Goal: Task Accomplishment & Management: Use online tool/utility

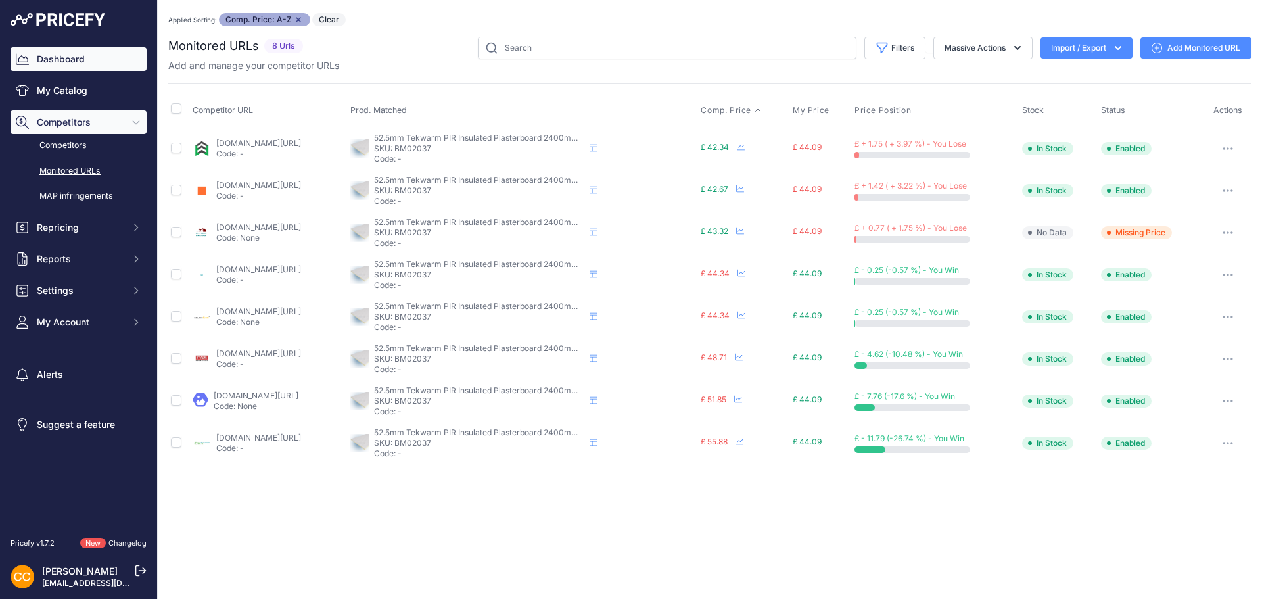
click at [73, 58] on link "Dashboard" at bounding box center [79, 59] width 136 height 24
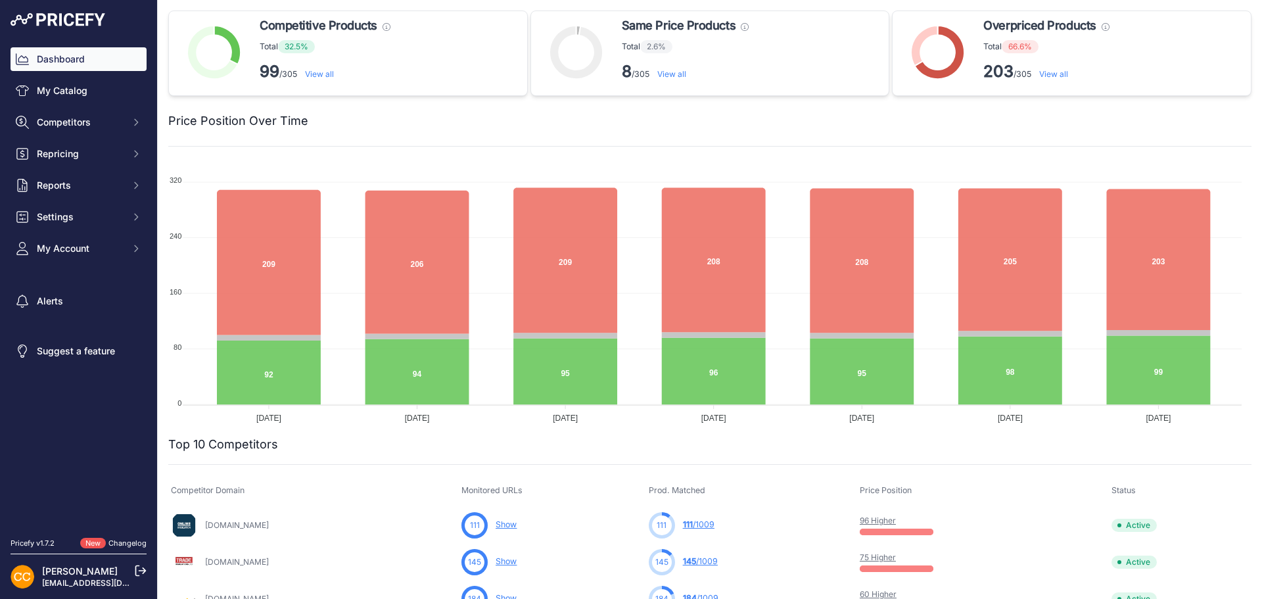
click at [1047, 69] on link "View all" at bounding box center [1053, 74] width 29 height 10
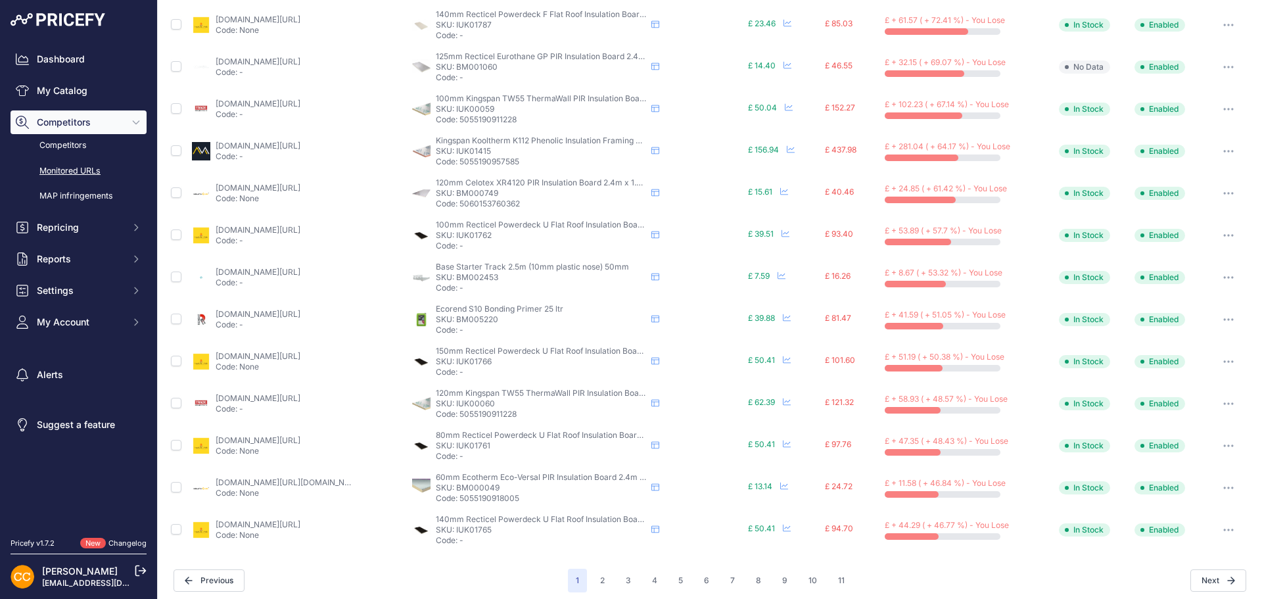
scroll to position [401, 0]
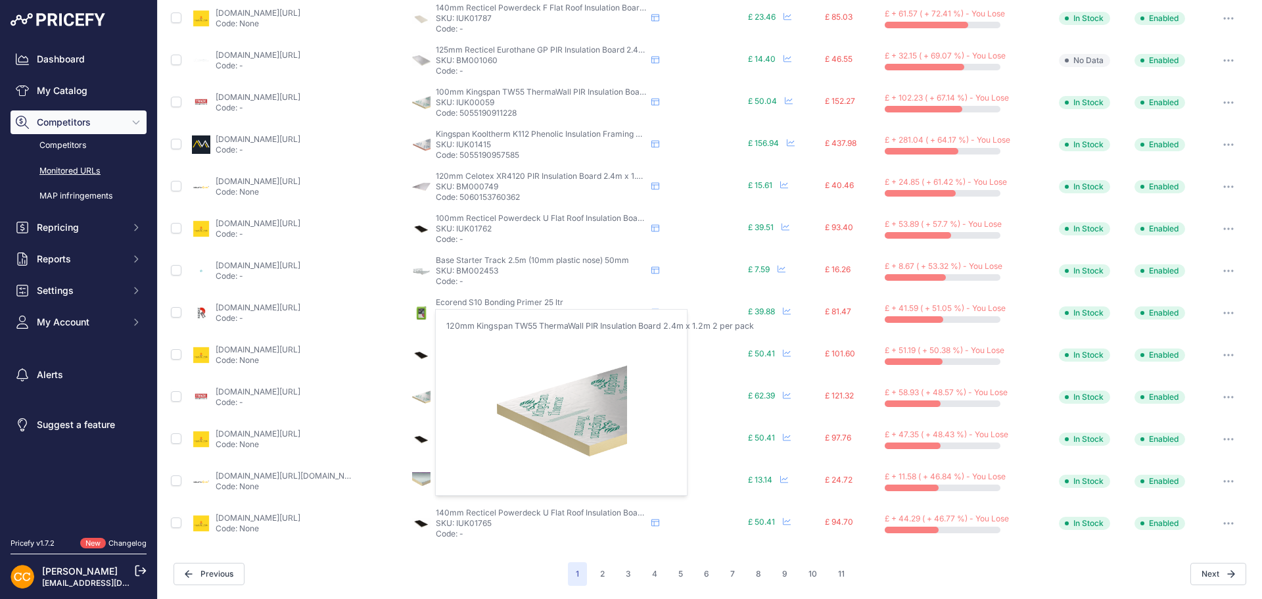
click at [417, 393] on img at bounding box center [421, 397] width 18 height 18
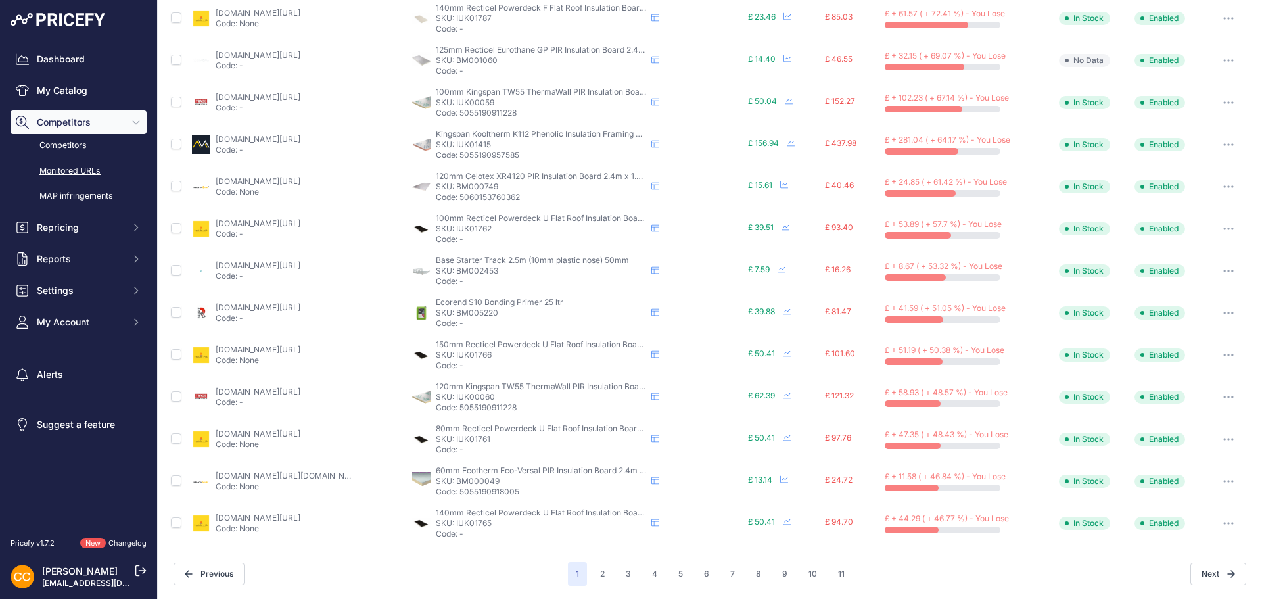
click at [233, 392] on link "tradeinsulations.co.uk/product/kingspan-thermapitch-tp10-120mm-pir-insulation-b…" at bounding box center [258, 391] width 85 height 10
